Goal: Check status: Check status

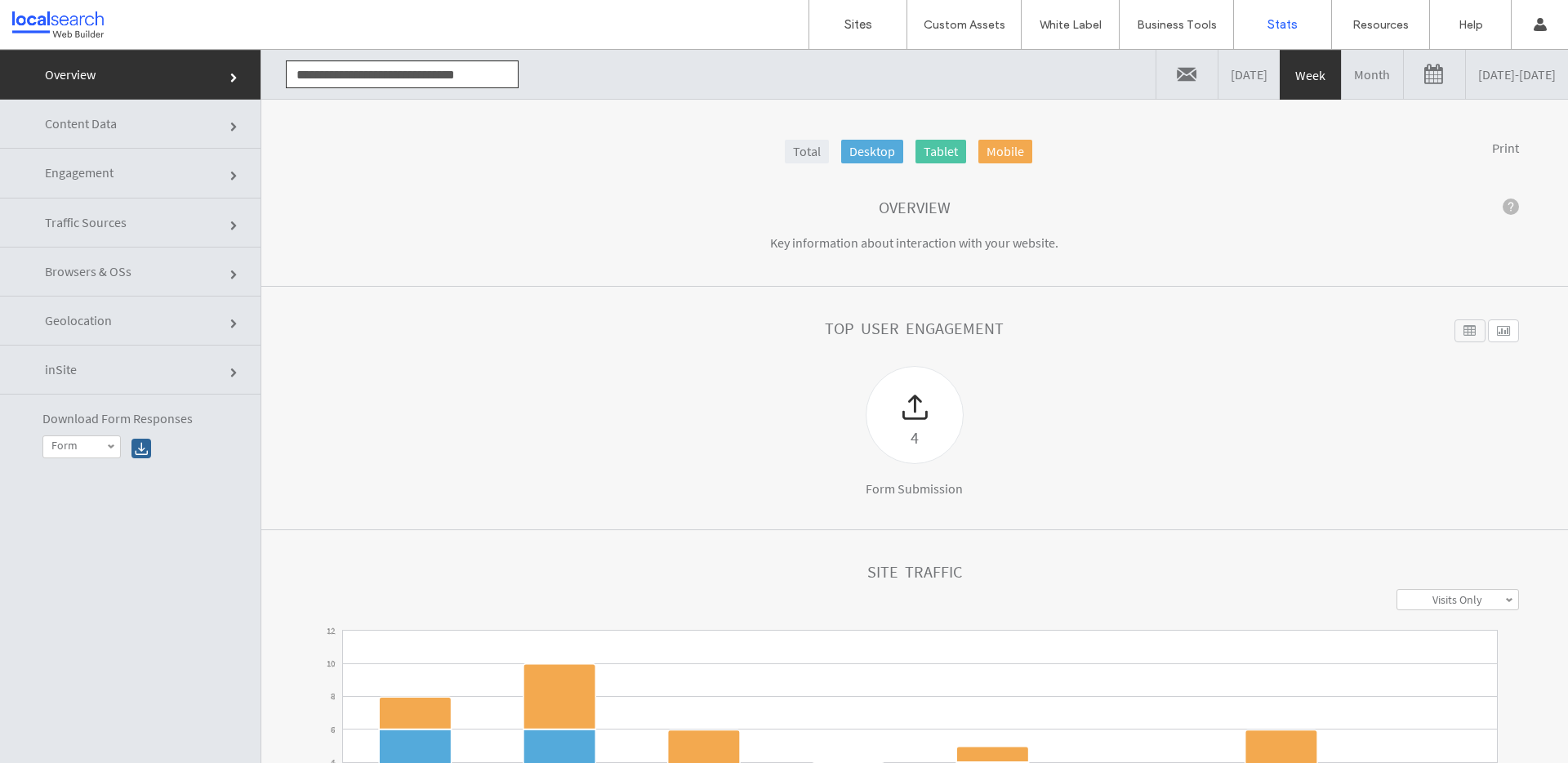
click at [1404, 74] on link at bounding box center [1434, 74] width 61 height 49
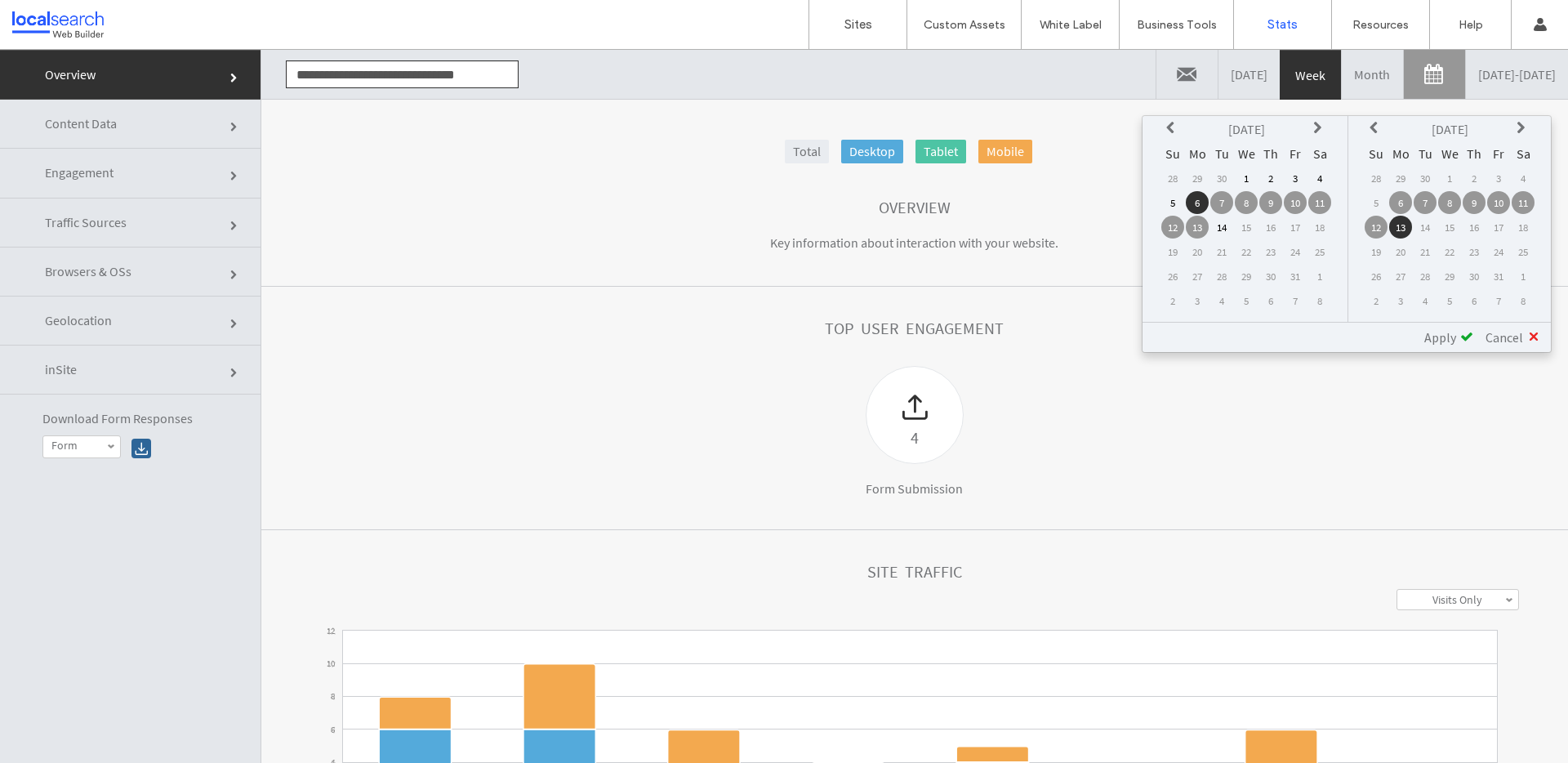
click at [1175, 130] on icon at bounding box center [1172, 127] width 13 height 13
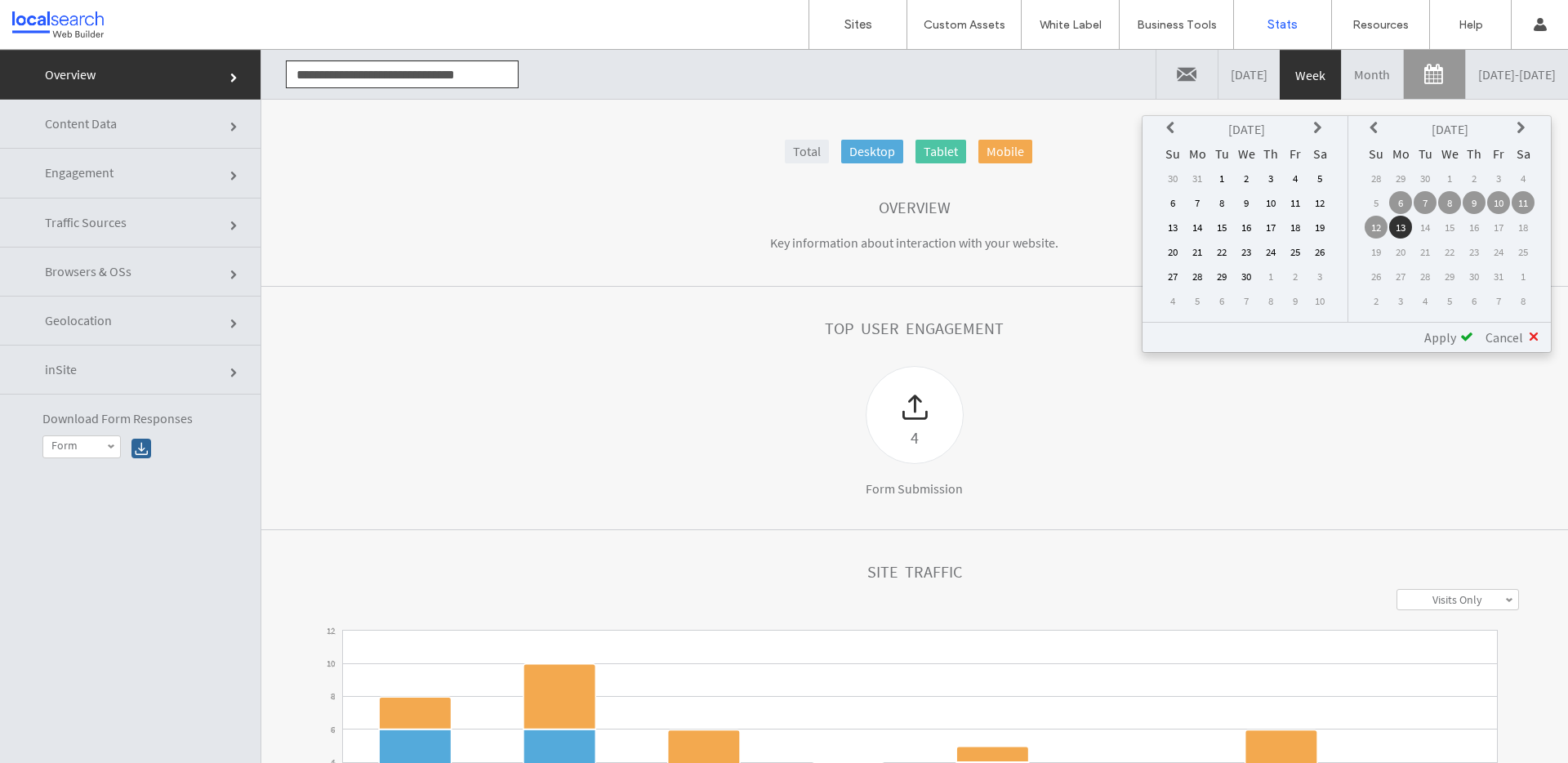
click at [1175, 130] on icon at bounding box center [1172, 127] width 13 height 13
click at [1175, 124] on icon at bounding box center [1172, 127] width 13 height 13
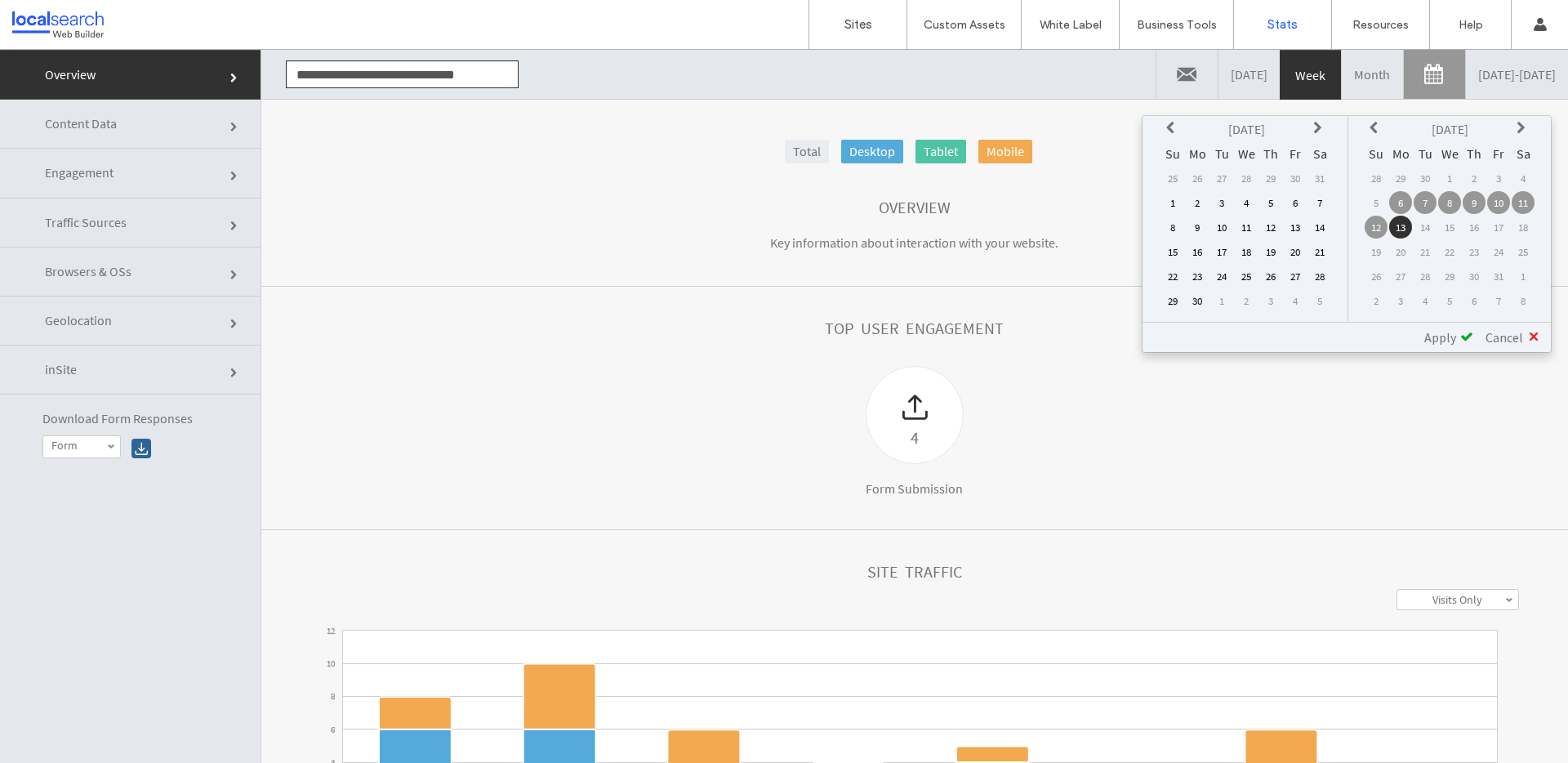
click at [1175, 124] on icon at bounding box center [1172, 127] width 13 height 13
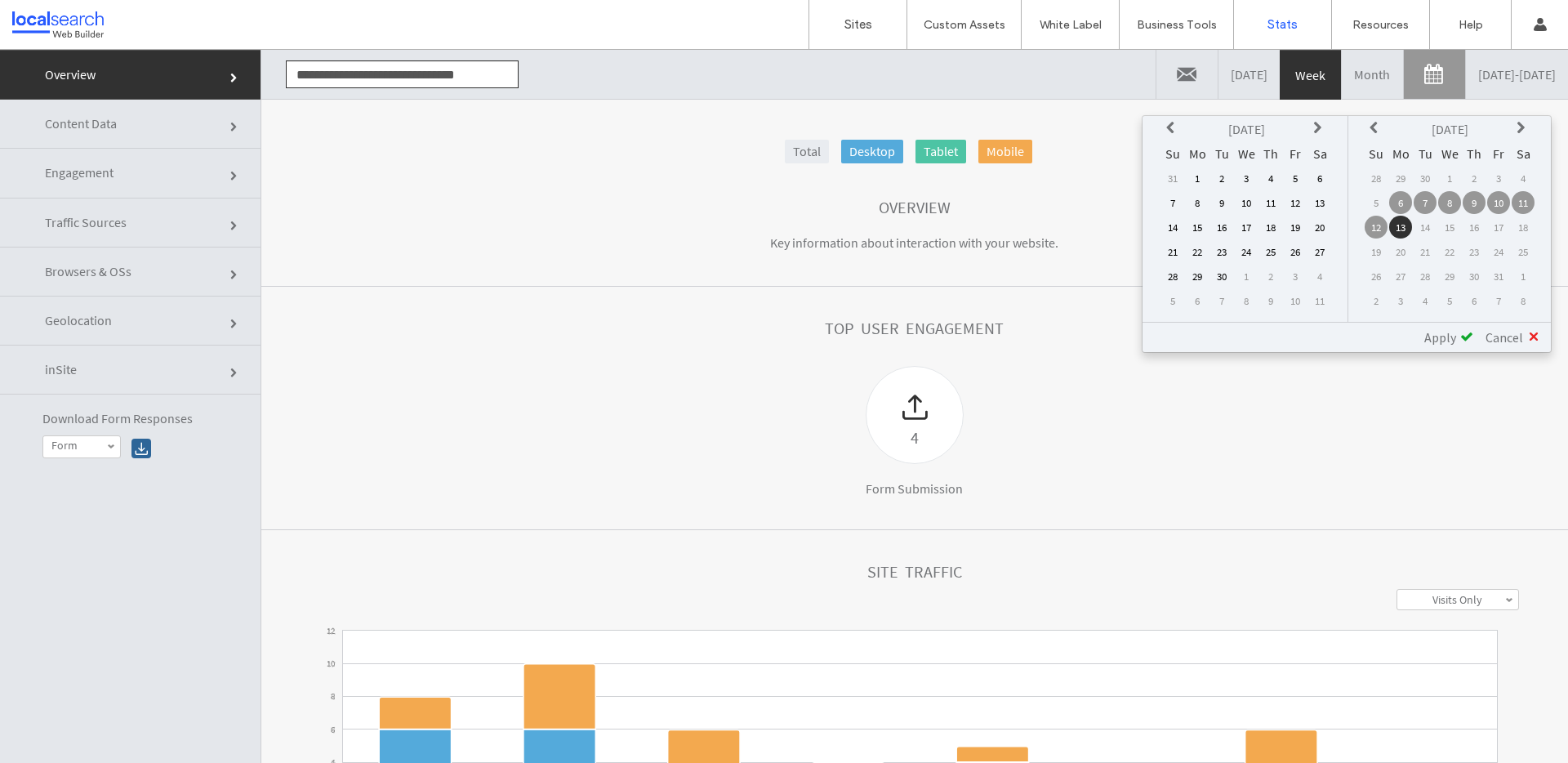
click at [1175, 124] on icon at bounding box center [1172, 127] width 13 height 13
click at [1313, 125] on icon at bounding box center [1318, 127] width 13 height 13
click at [1271, 227] on td "14" at bounding box center [1271, 227] width 23 height 23
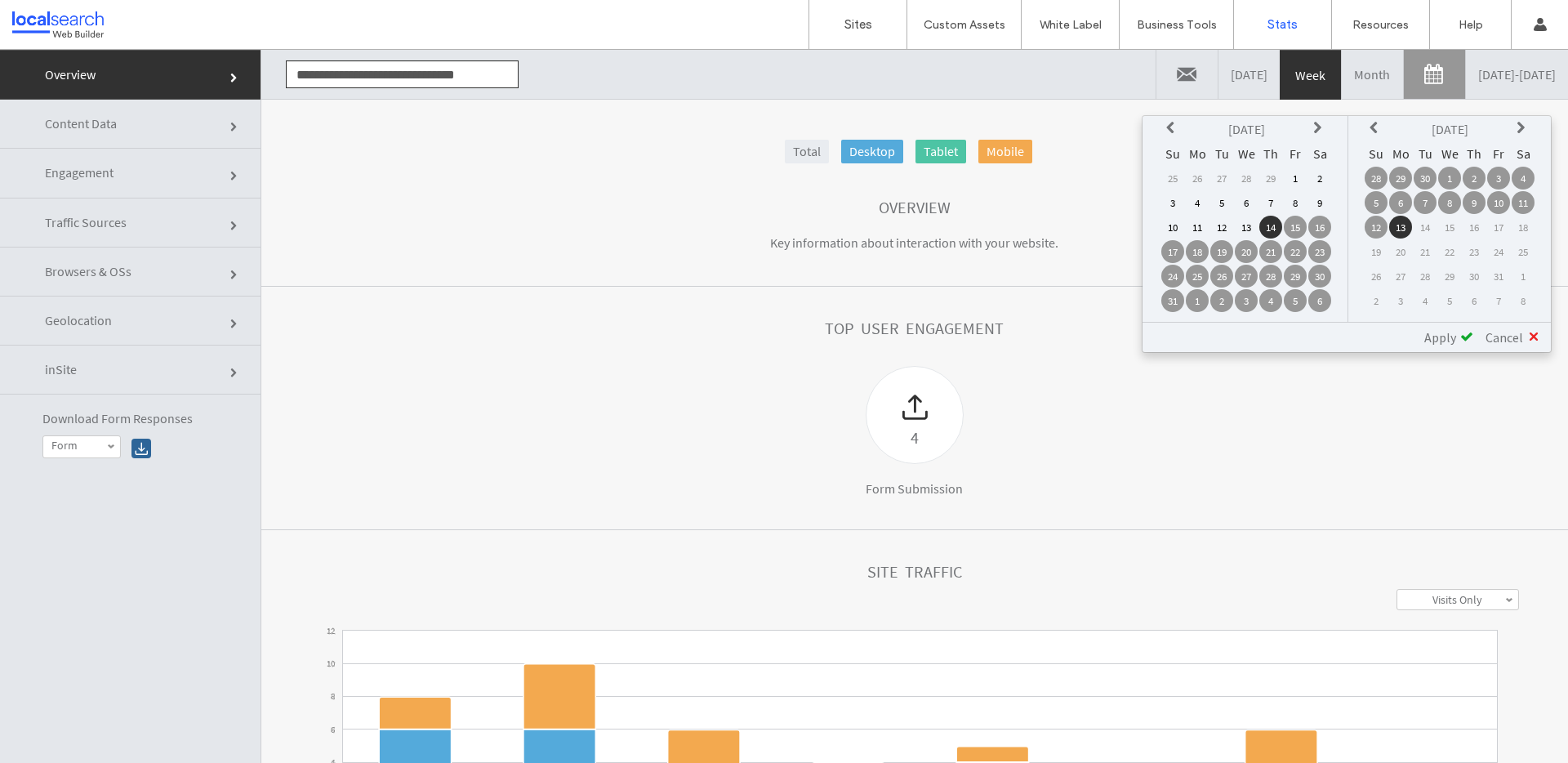
click at [1428, 327] on div "**********" at bounding box center [1346, 336] width 408 height 30
click at [1434, 333] on span "Apply" at bounding box center [1440, 337] width 32 height 17
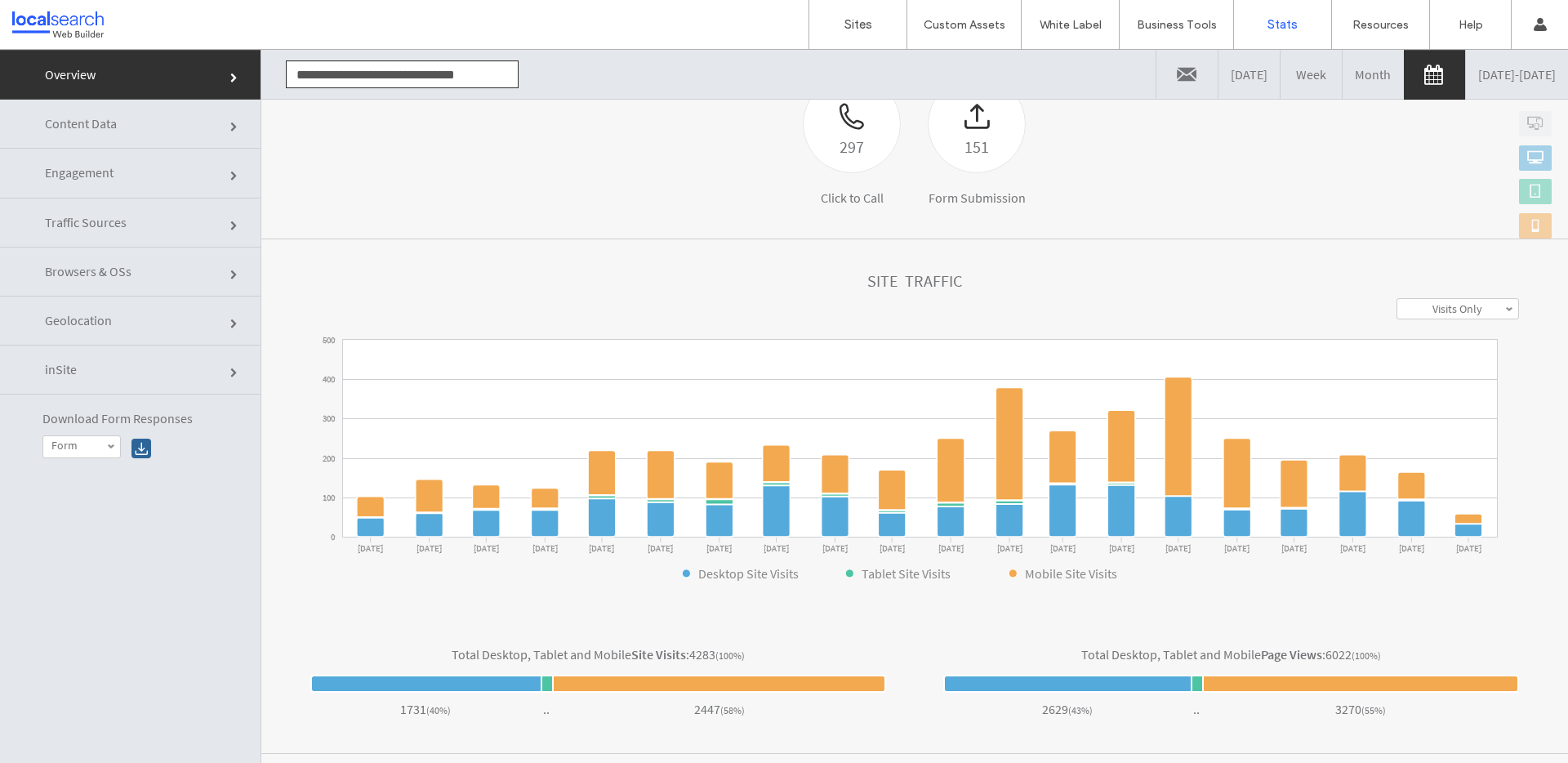
scroll to position [288, 0]
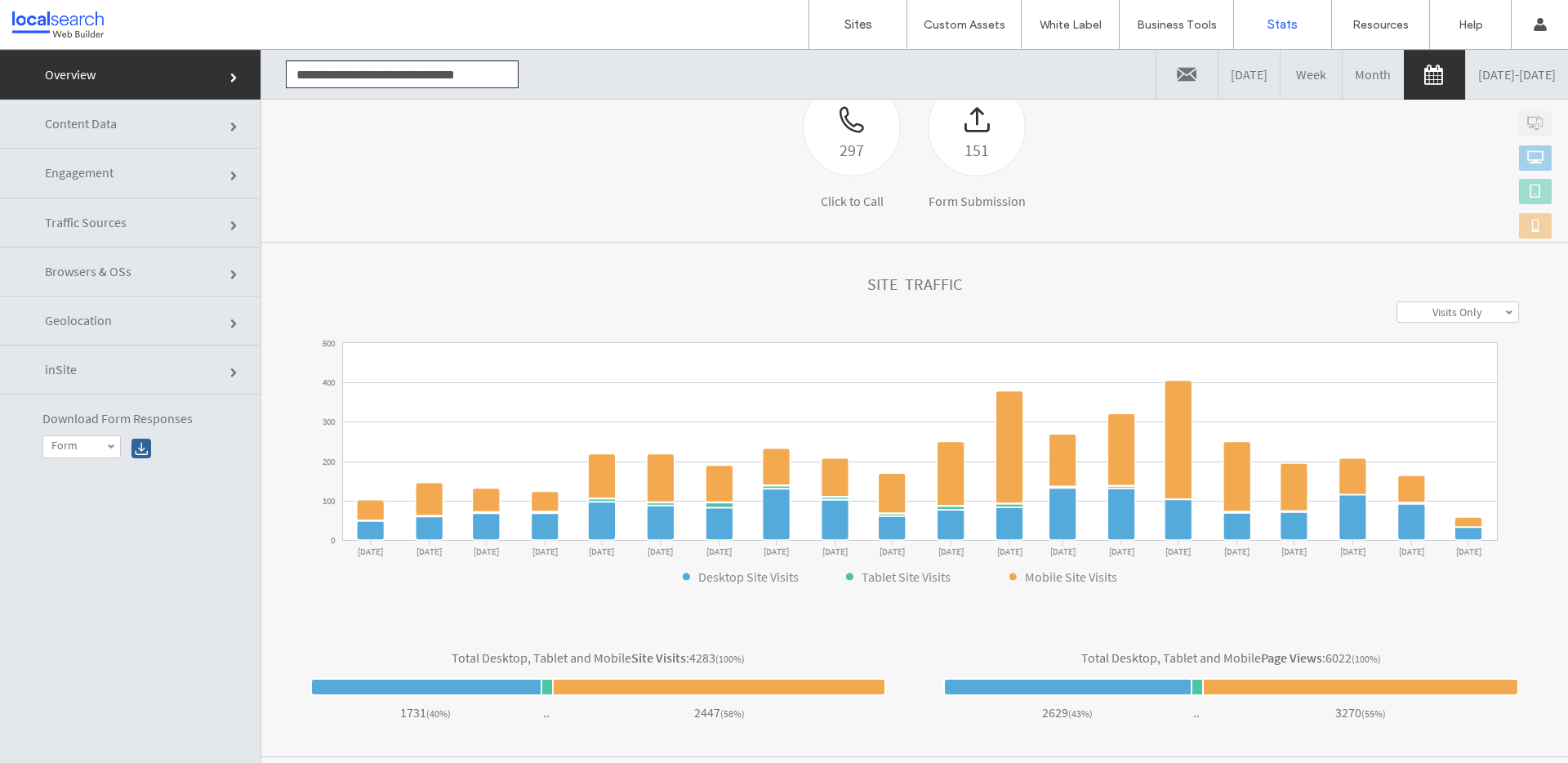
click at [85, 25] on div at bounding box center [105, 24] width 186 height 26
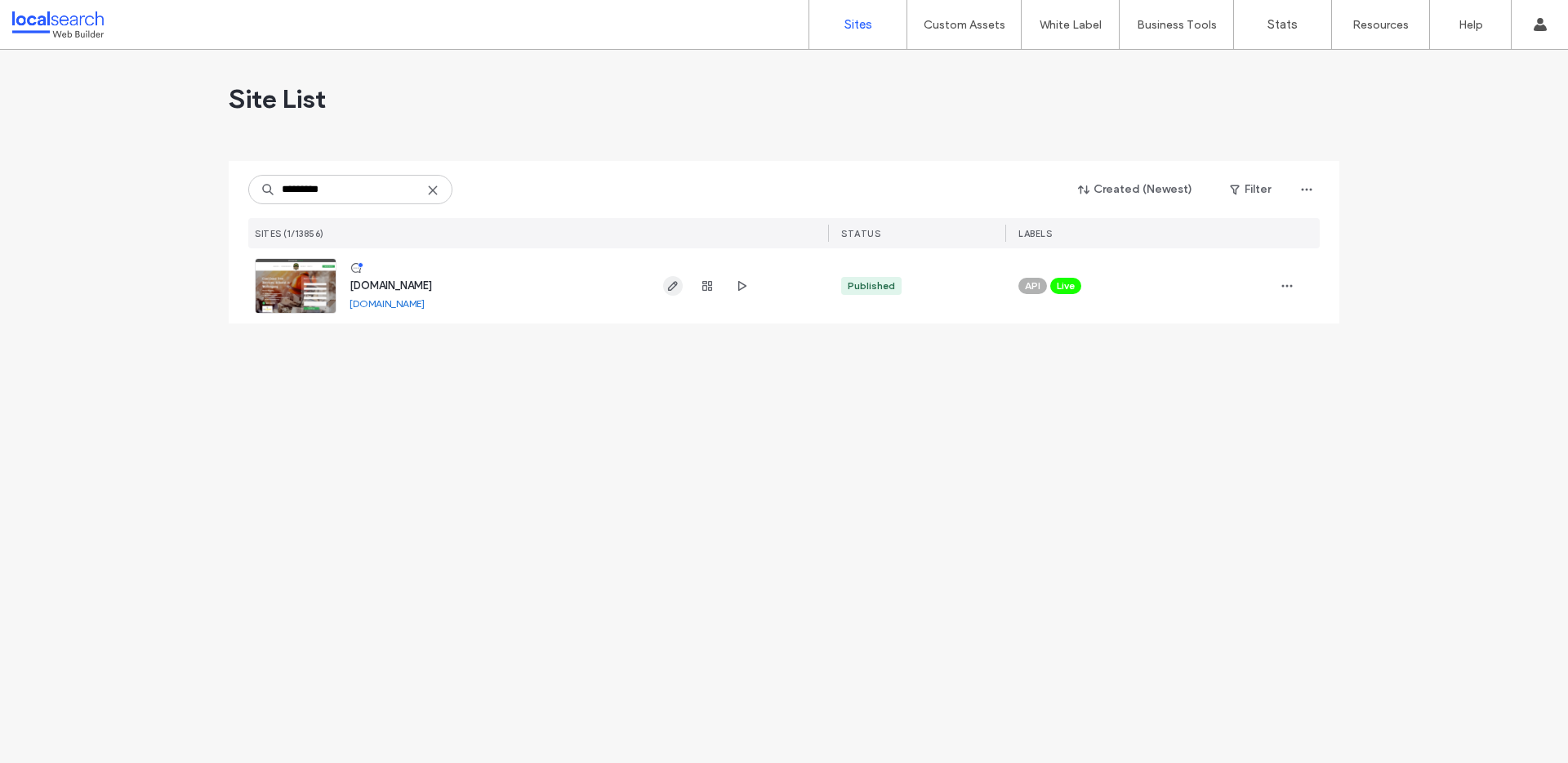
type input "*********"
click at [678, 290] on icon "button" at bounding box center [672, 285] width 13 height 13
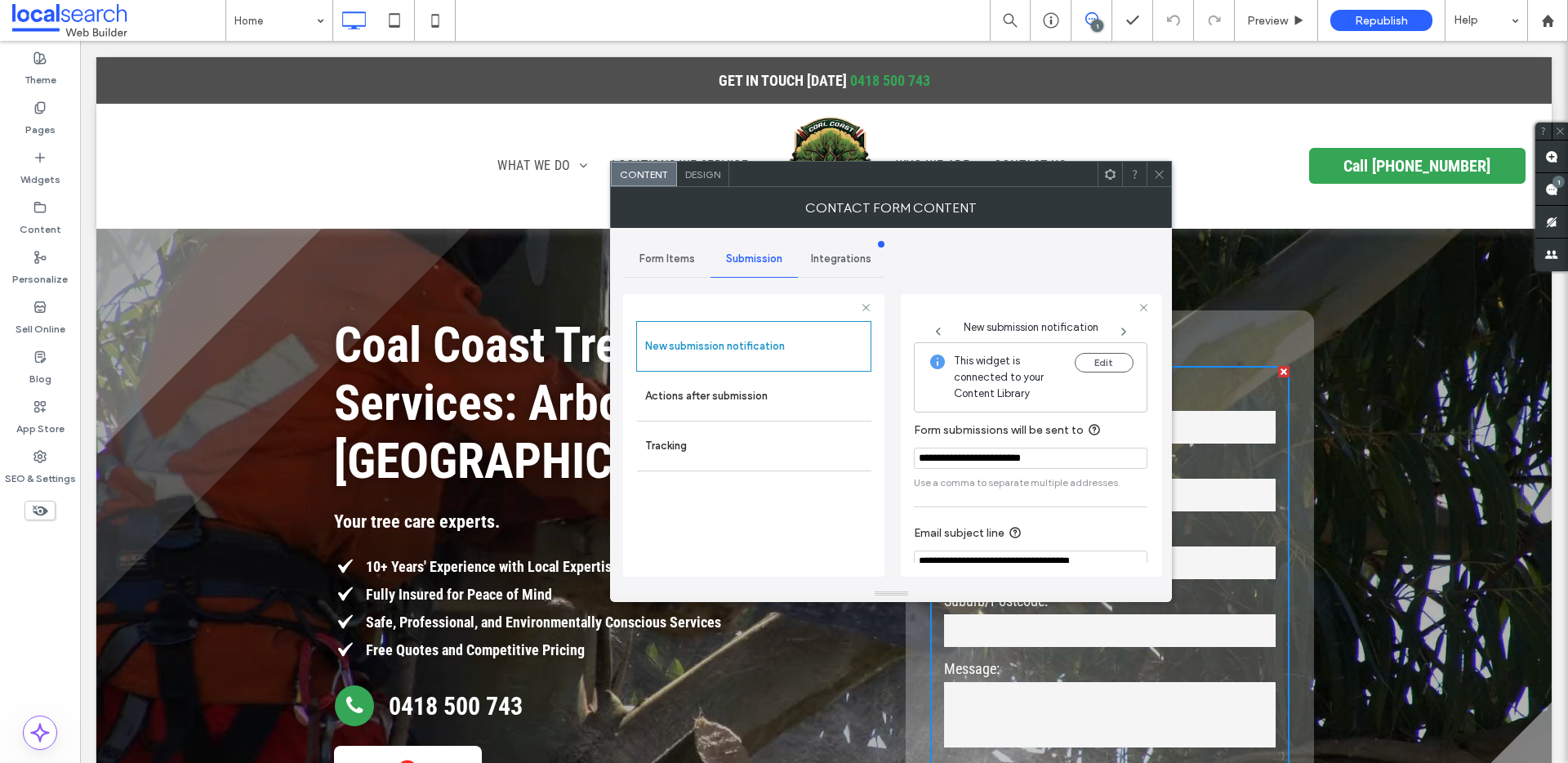
drag, startPoint x: 1080, startPoint y: 457, endPoint x: 914, endPoint y: 461, distance: 166.0
click at [914, 461] on input "**********" at bounding box center [1030, 459] width 233 height 21
